Goal: Information Seeking & Learning: Learn about a topic

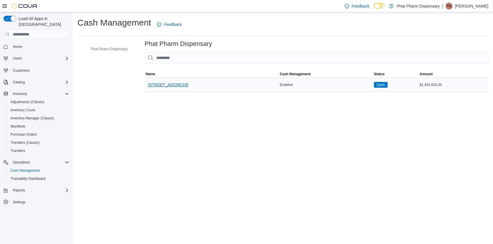
click at [179, 86] on span "2131 W. Main Street Suite 104" at bounding box center [168, 85] width 40 height 6
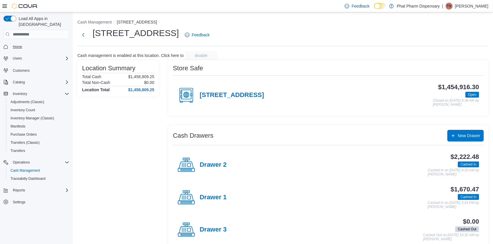
click at [21, 44] on span "Home" at bounding box center [17, 46] width 9 height 5
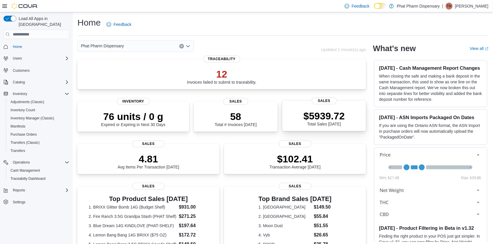
click at [352, 121] on div "$5939.72 Total Sales Today" at bounding box center [324, 117] width 74 height 19
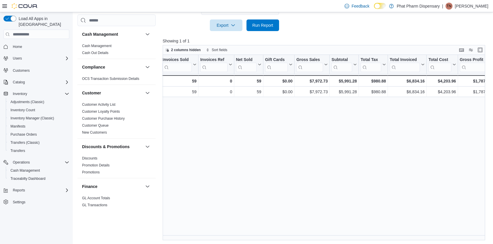
scroll to position [0, 47]
click at [43, 115] on span "Inventory Manager (Classic)" at bounding box center [32, 118] width 44 height 7
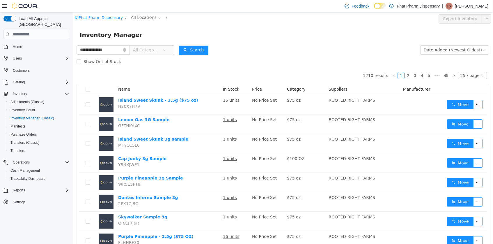
type input "**********"
click at [159, 48] on span "All Categories" at bounding box center [146, 50] width 26 height 6
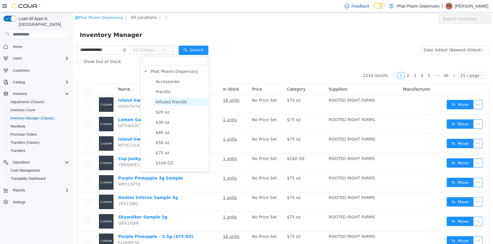
click at [168, 99] on span "Infused Prerolls" at bounding box center [181, 102] width 54 height 8
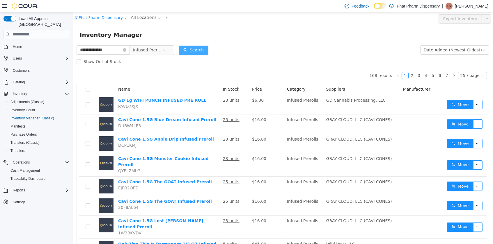
click at [208, 47] on button "Search" at bounding box center [193, 50] width 30 height 9
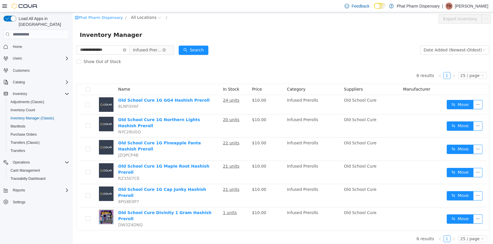
click at [144, 51] on span "Infused Prerolls" at bounding box center [147, 50] width 29 height 9
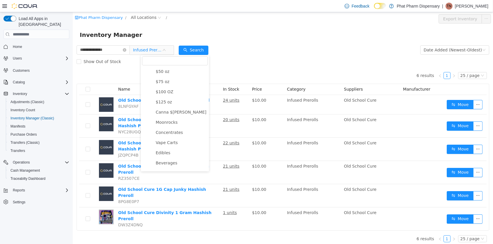
scroll to position [87, 0]
click at [166, 138] on span "Edibles" at bounding box center [162, 137] width 15 height 5
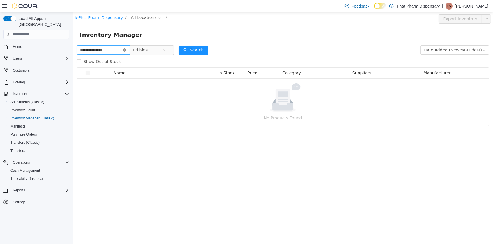
click at [126, 49] on icon "icon: close-circle" at bounding box center [123, 49] width 3 height 3
click at [128, 49] on input "text" at bounding box center [102, 49] width 53 height 9
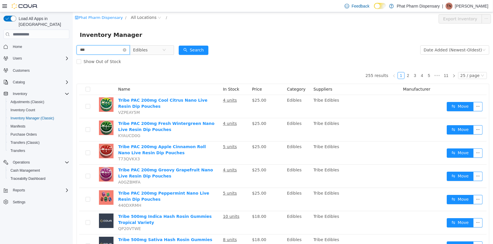
type input "***"
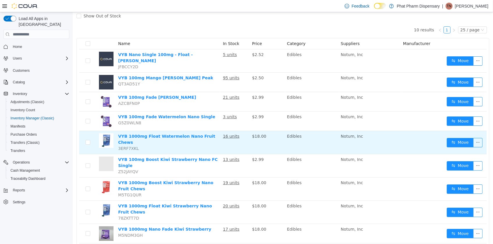
scroll to position [16, 0]
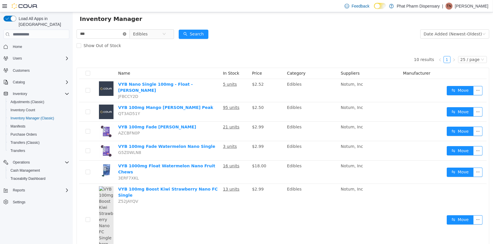
click at [126, 34] on icon "icon: close-circle" at bounding box center [123, 33] width 3 height 3
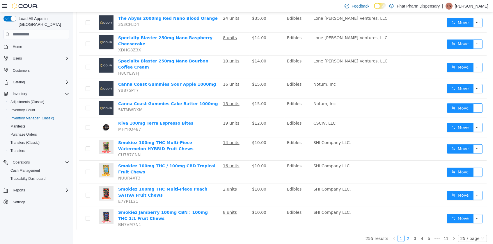
click at [411, 236] on link "2" at bounding box center [407, 239] width 6 height 6
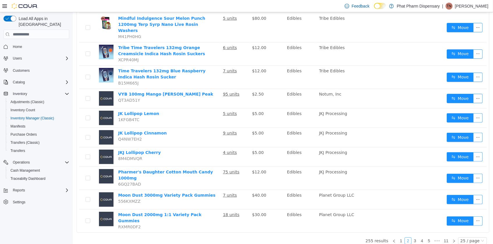
scroll to position [416, 0]
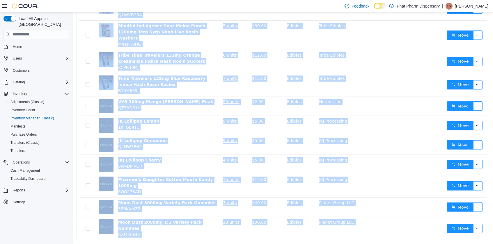
drag, startPoint x: 76, startPoint y: 233, endPoint x: 70, endPoint y: 192, distance: 41.3
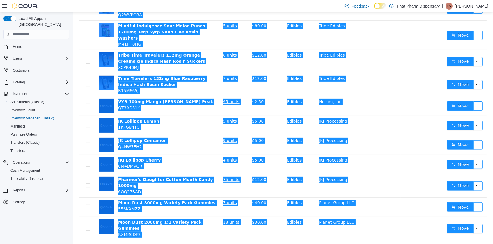
click at [70, 192] on div "Load All Apps in New Hub Home Users Customers Catalog Inventory Adjustments (Cl…" at bounding box center [36, 118] width 70 height 211
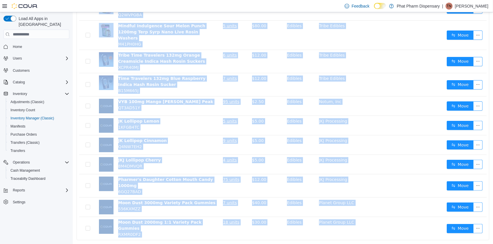
drag, startPoint x: 83, startPoint y: 236, endPoint x: 131, endPoint y: 228, distance: 49.2
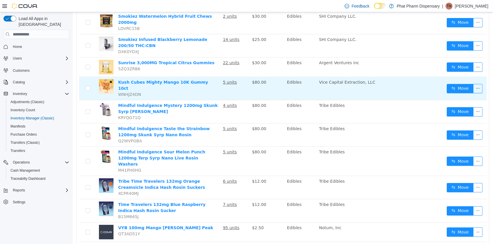
scroll to position [284, 0]
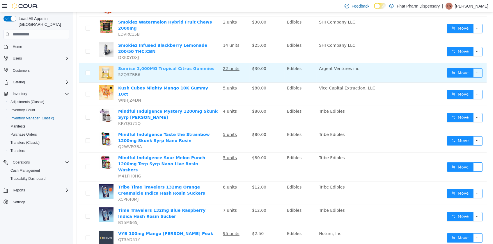
click at [143, 68] on link "Sunrise 3,000MG Tropical Citrus Gummies" at bounding box center [166, 68] width 96 height 5
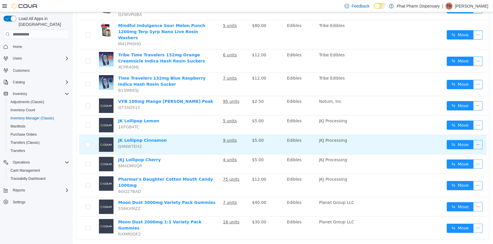
scroll to position [416, 0]
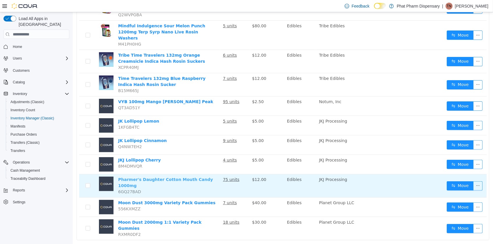
click at [200, 177] on link "Pharmer's Daughter Cotton Mouth Candy 1000mg" at bounding box center [165, 182] width 95 height 11
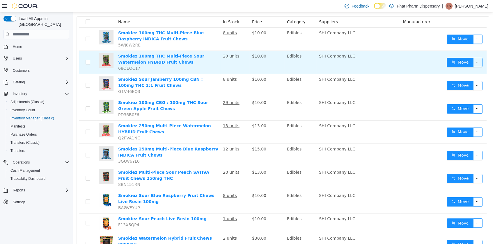
scroll to position [6, 0]
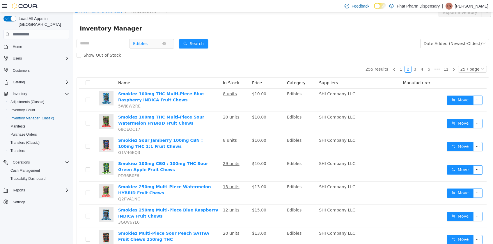
click at [162, 40] on span "Edibles" at bounding box center [147, 43] width 29 height 9
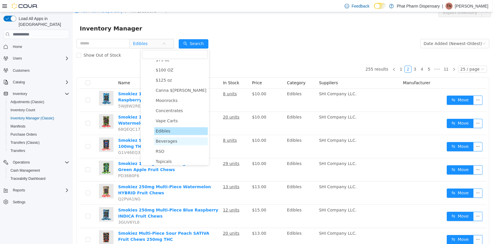
click at [179, 139] on span "Beverages" at bounding box center [181, 142] width 54 height 8
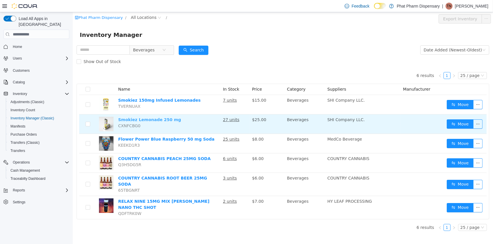
click at [144, 117] on link "Smokiez Lemonade 250 mg" at bounding box center [149, 119] width 63 height 5
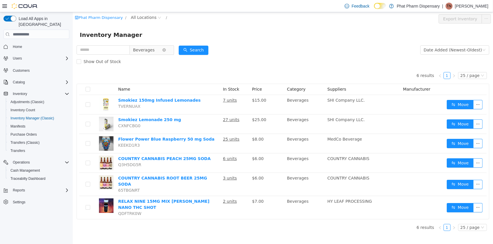
click at [157, 45] on span "Beverages" at bounding box center [149, 49] width 40 height 9
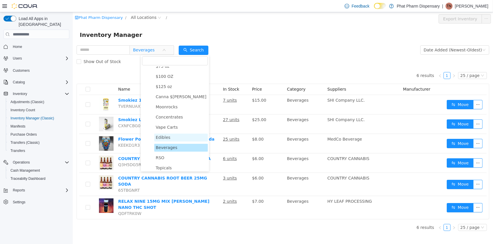
click at [180, 134] on span "Edibles" at bounding box center [181, 138] width 54 height 8
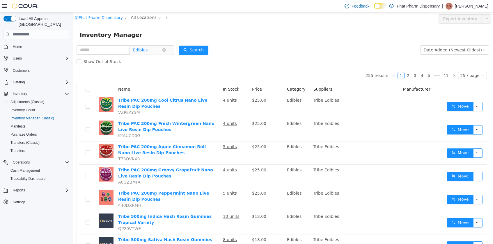
click at [147, 47] on span "Edibles" at bounding box center [140, 50] width 15 height 9
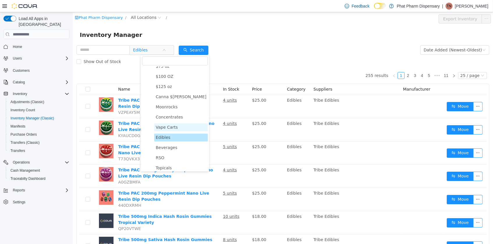
click at [178, 126] on span "Vape Carts" at bounding box center [181, 128] width 54 height 8
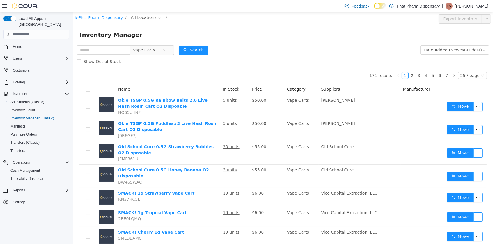
click at [158, 44] on div "Vape Carts" at bounding box center [124, 50] width 97 height 12
click at [155, 48] on span "Vape Carts" at bounding box center [144, 50] width 22 height 9
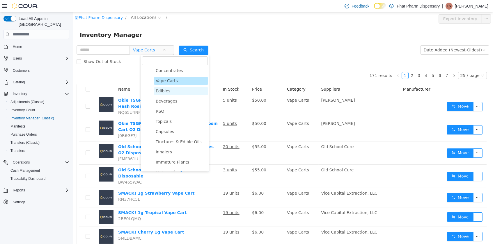
scroll to position [135, 0]
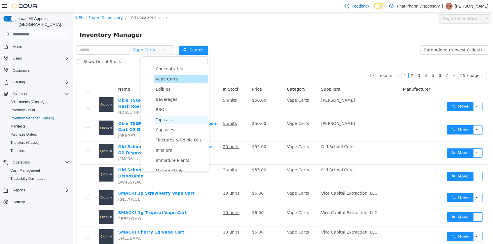
click at [168, 117] on span "Topicals" at bounding box center [163, 119] width 16 height 5
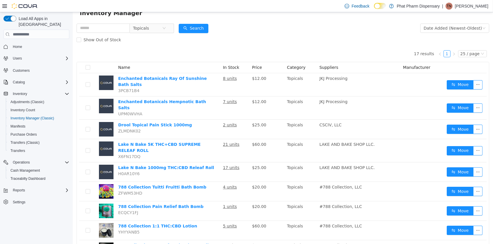
scroll to position [1, 0]
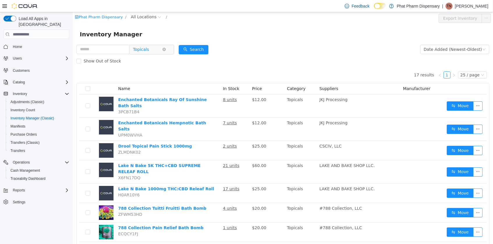
click at [162, 45] on span "Topicals" at bounding box center [147, 49] width 29 height 9
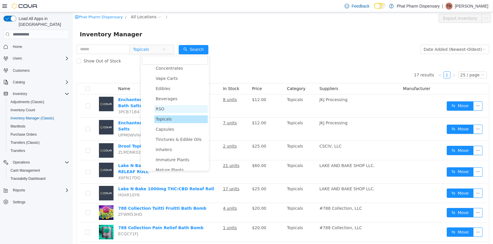
click at [174, 112] on span "RSO" at bounding box center [181, 109] width 54 height 8
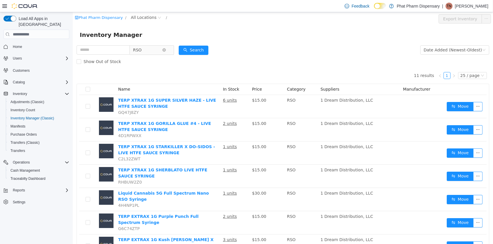
scroll to position [0, 0]
click at [162, 51] on span "RSO" at bounding box center [147, 50] width 29 height 9
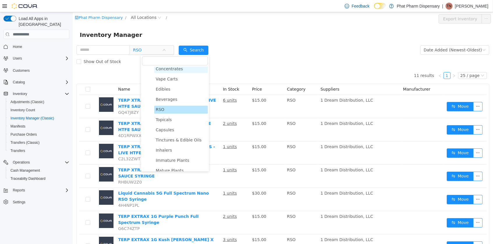
click at [171, 69] on span "Concentrates" at bounding box center [168, 69] width 27 height 5
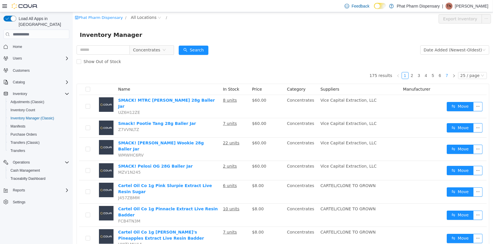
click at [448, 77] on link "7" at bounding box center [446, 75] width 6 height 6
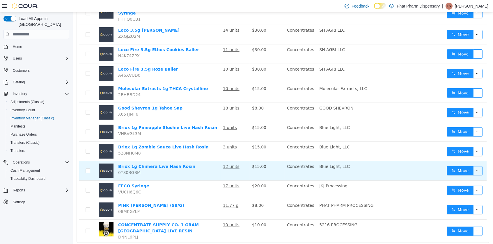
scroll to position [375, 0]
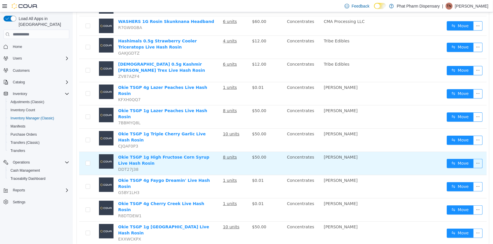
scroll to position [397, 0]
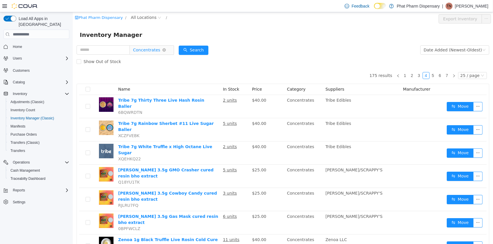
click at [160, 53] on span "Concentrates" at bounding box center [146, 50] width 27 height 9
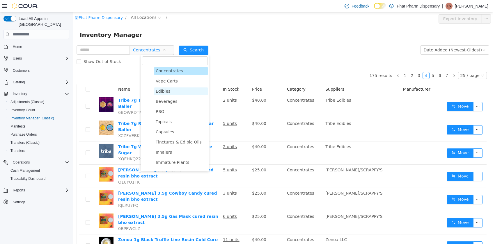
click at [165, 92] on span "Edibles" at bounding box center [162, 91] width 15 height 5
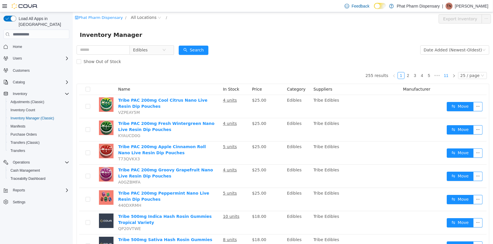
click at [449, 74] on link "11" at bounding box center [445, 75] width 8 height 6
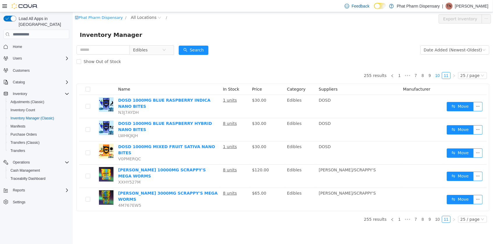
click at [435, 76] on link "10" at bounding box center [437, 75] width 8 height 6
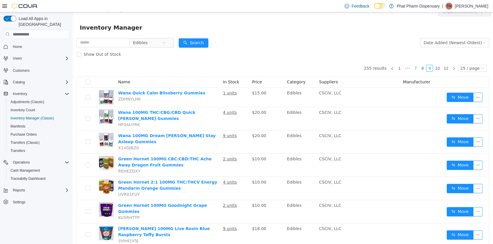
scroll to position [3, 0]
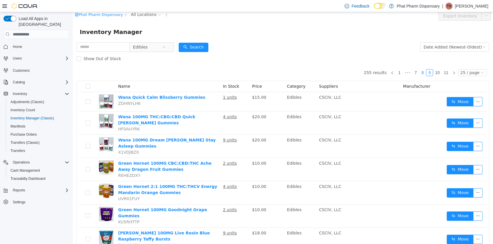
click at [423, 74] on link "8" at bounding box center [422, 73] width 6 height 6
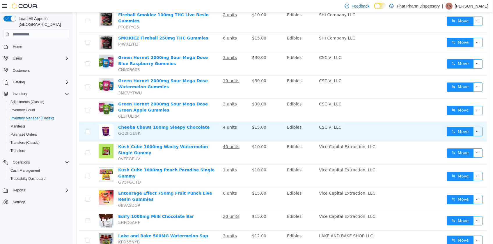
scroll to position [235, 0]
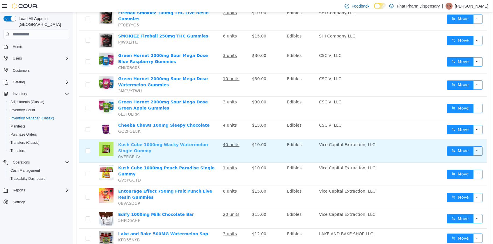
click at [185, 143] on link "Kush Cube 1000mg Wacky Watermelon Single Gummy" at bounding box center [163, 148] width 90 height 11
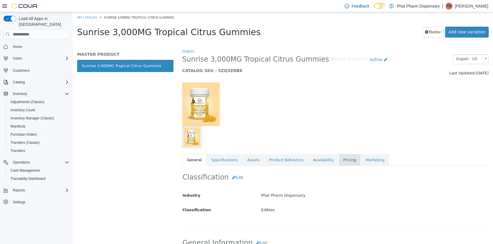
click at [338, 158] on link "Pricing" at bounding box center [349, 160] width 22 height 12
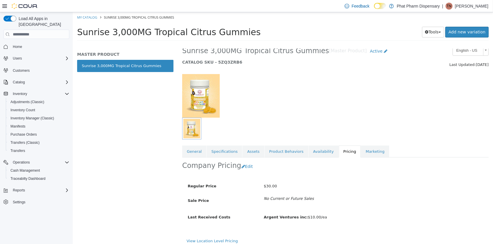
scroll to position [9, 0]
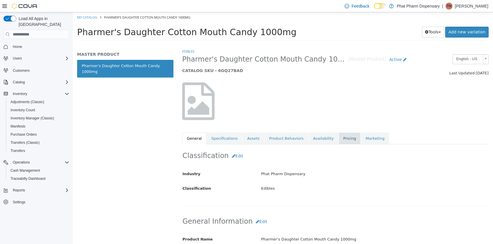
click at [345, 137] on link "Pricing" at bounding box center [349, 139] width 22 height 12
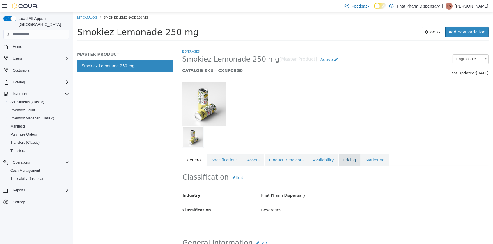
click at [341, 157] on link "Pricing" at bounding box center [349, 160] width 22 height 12
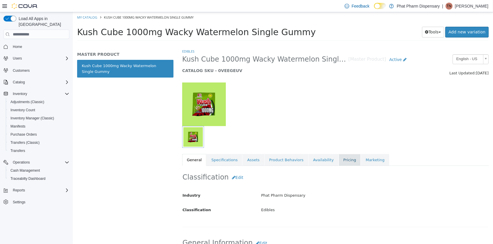
click at [351, 162] on link "Pricing" at bounding box center [349, 160] width 22 height 12
